Goal: Task Accomplishment & Management: Use online tool/utility

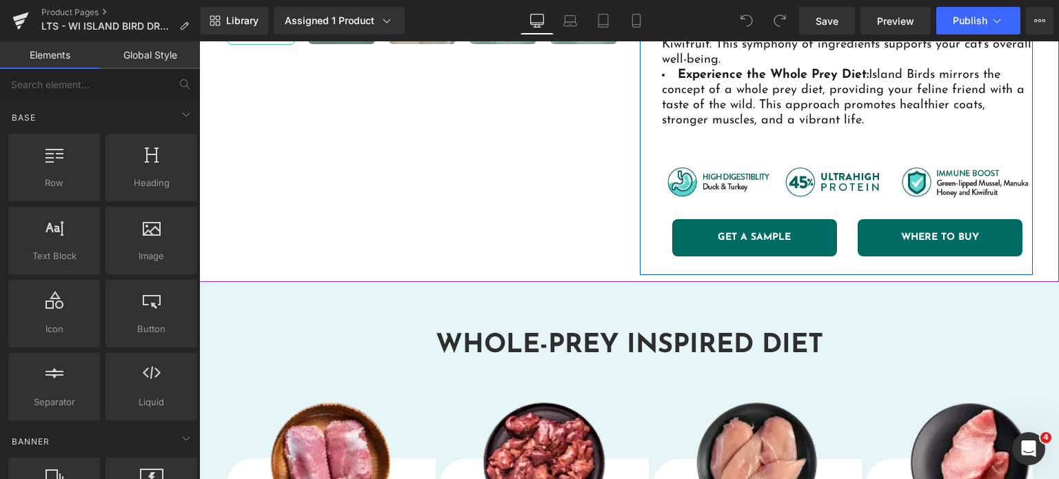
scroll to position [585, 0]
click at [727, 219] on div "GET A SAMPLE Button" at bounding box center [754, 237] width 165 height 37
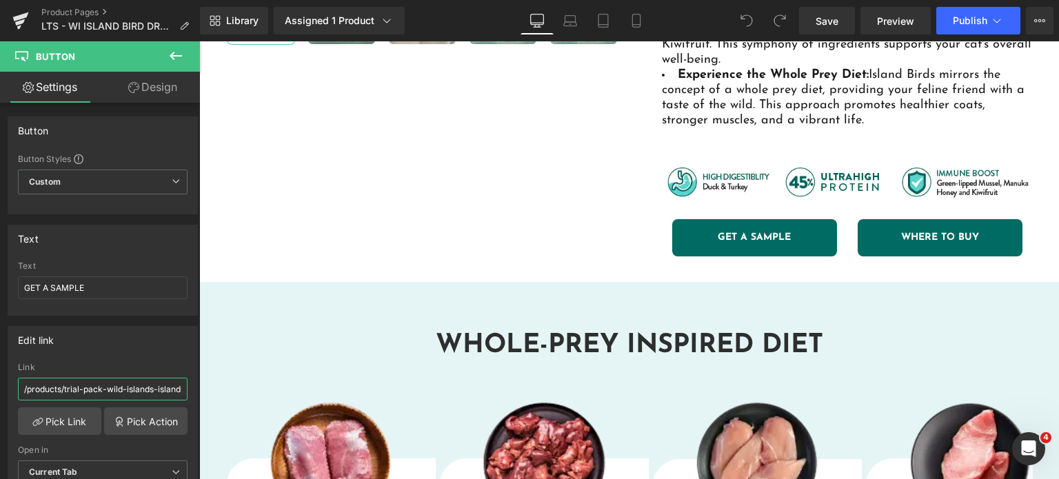
scroll to position [0, 219]
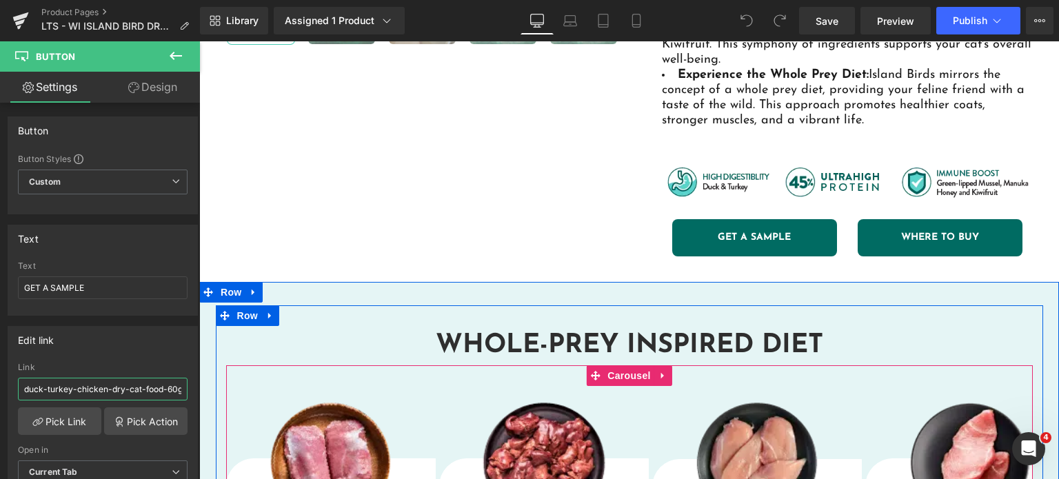
drag, startPoint x: 340, startPoint y: 429, endPoint x: 430, endPoint y: 352, distance: 118.8
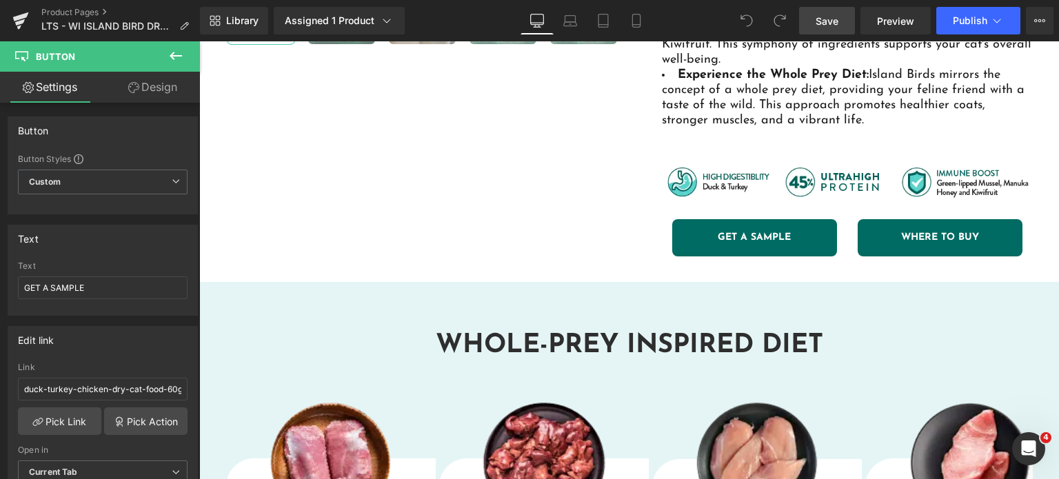
scroll to position [0, 0]
click at [823, 24] on span "Save" at bounding box center [827, 21] width 23 height 14
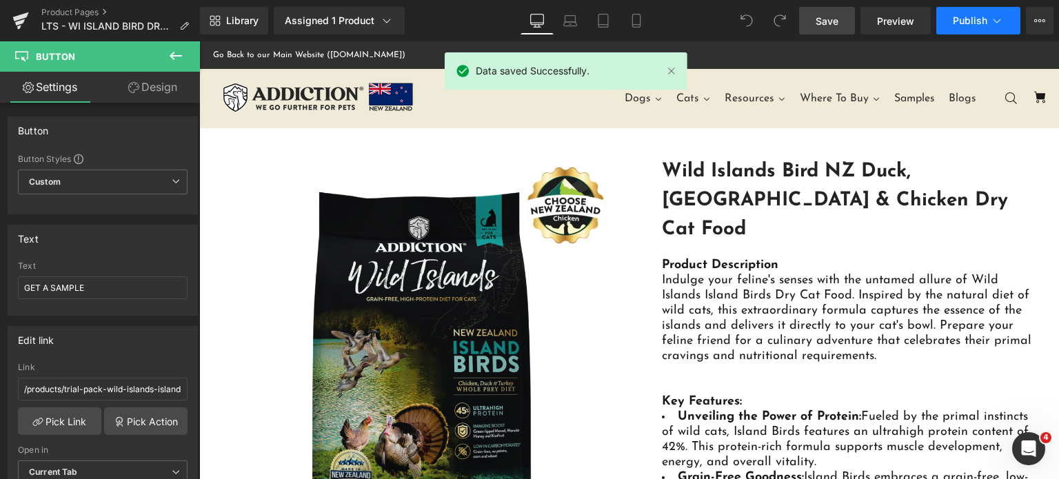
click at [976, 26] on button "Publish" at bounding box center [978, 21] width 84 height 28
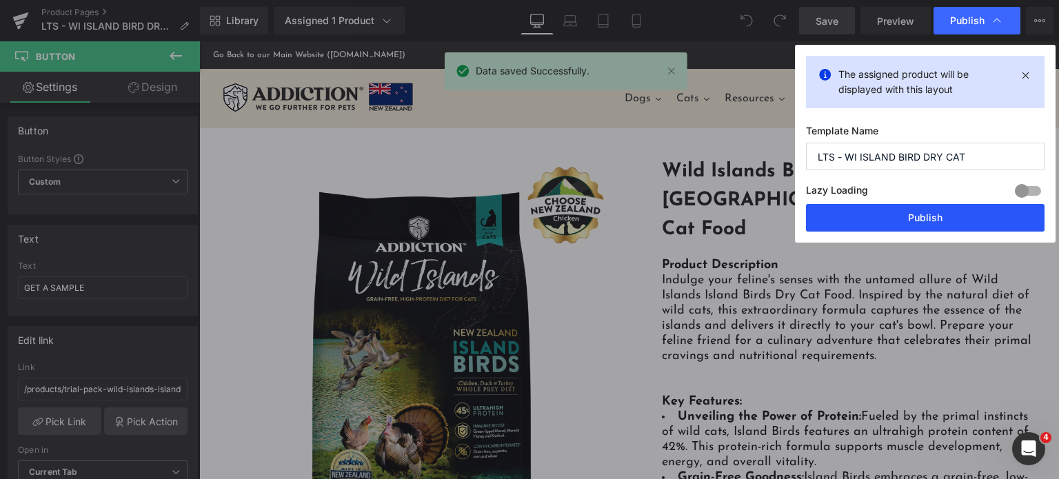
click at [0, 0] on button "Publish" at bounding box center [0, 0] width 0 height 0
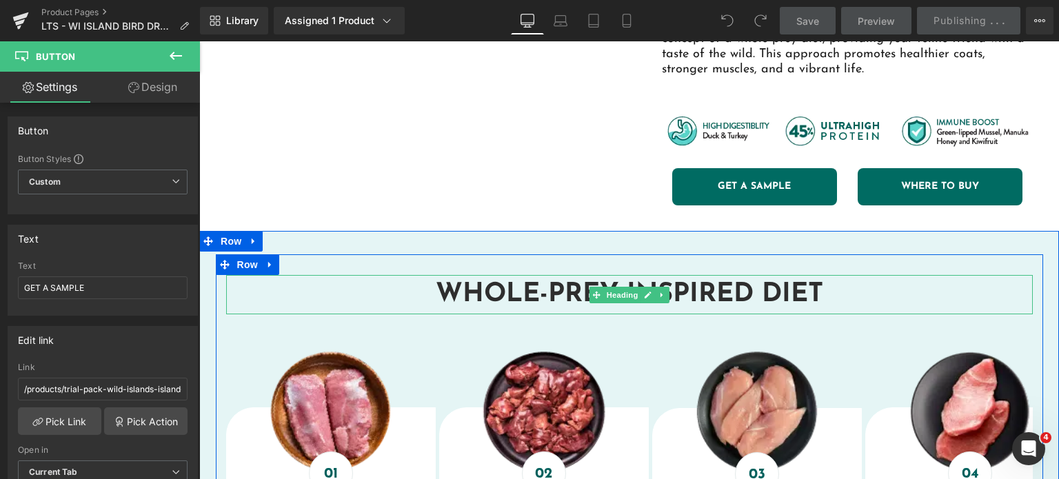
scroll to position [590, 0]
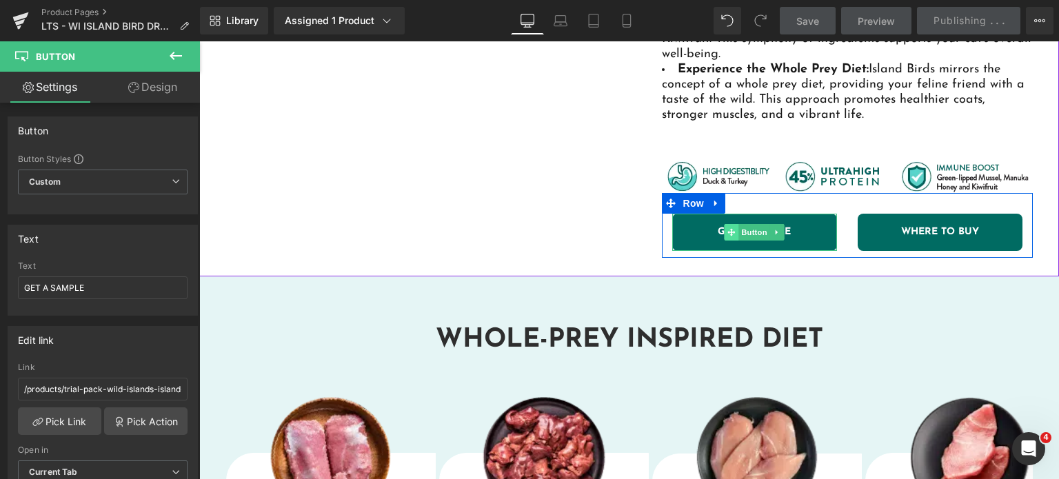
click at [724, 224] on span at bounding box center [731, 232] width 14 height 17
click at [745, 224] on span "Button" at bounding box center [754, 232] width 32 height 17
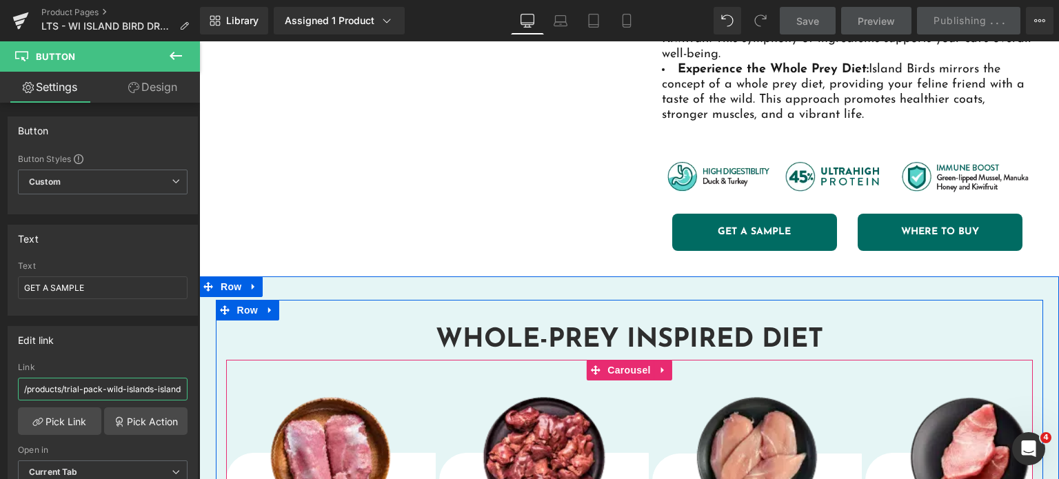
drag, startPoint x: 306, startPoint y: 436, endPoint x: 263, endPoint y: 336, distance: 108.1
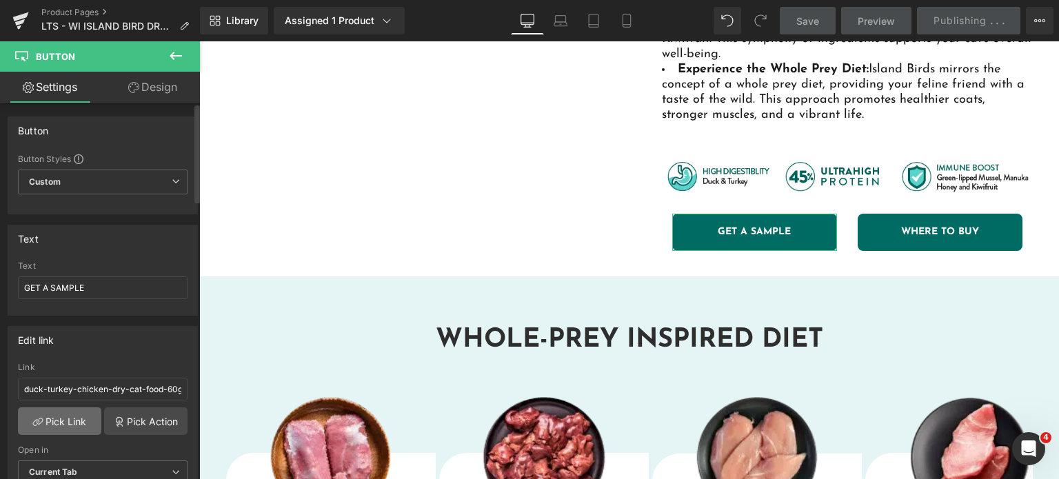
scroll to position [0, 0]
click at [46, 413] on link "Pick Link" at bounding box center [59, 421] width 83 height 28
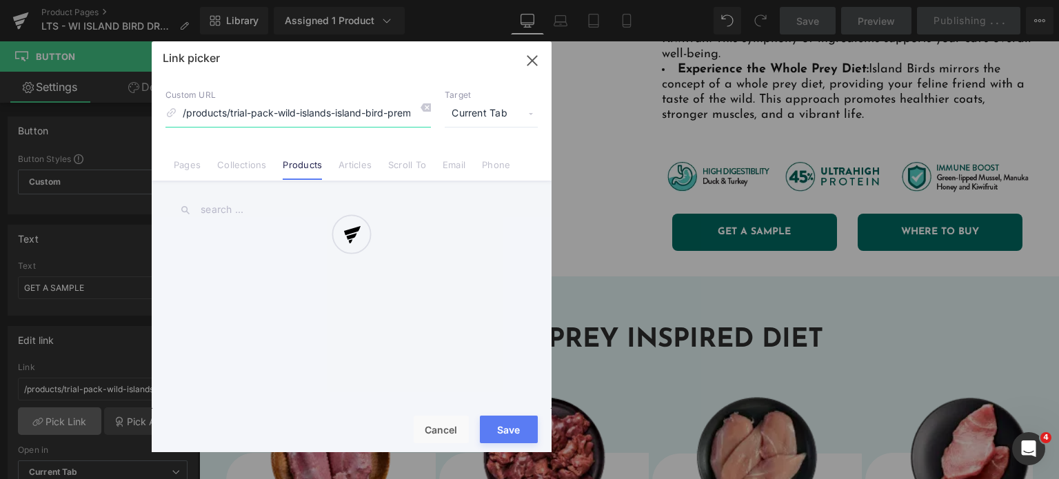
scroll to position [0, 192]
click at [0, 0] on div at bounding box center [0, 0] width 0 height 0
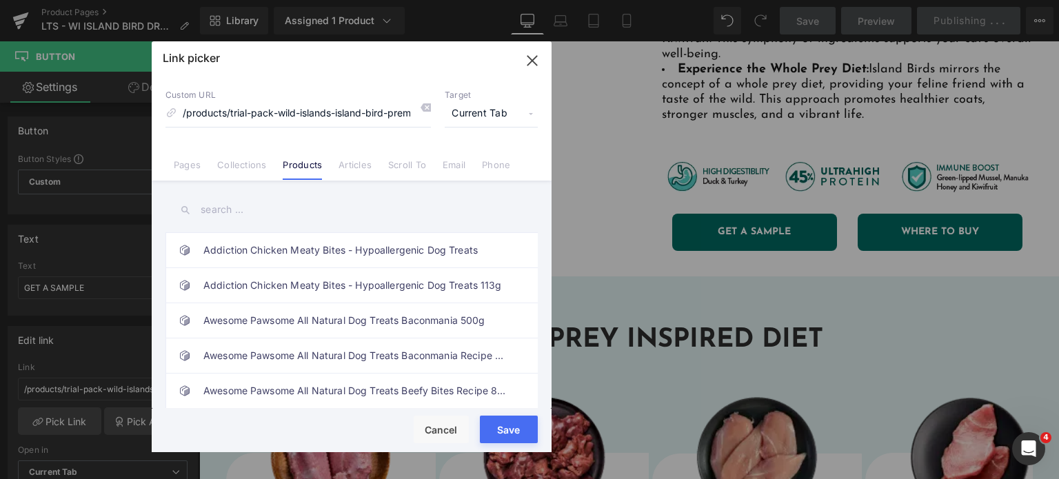
click at [0, 0] on input "text" at bounding box center [0, 0] width 0 height 0
type input "w"
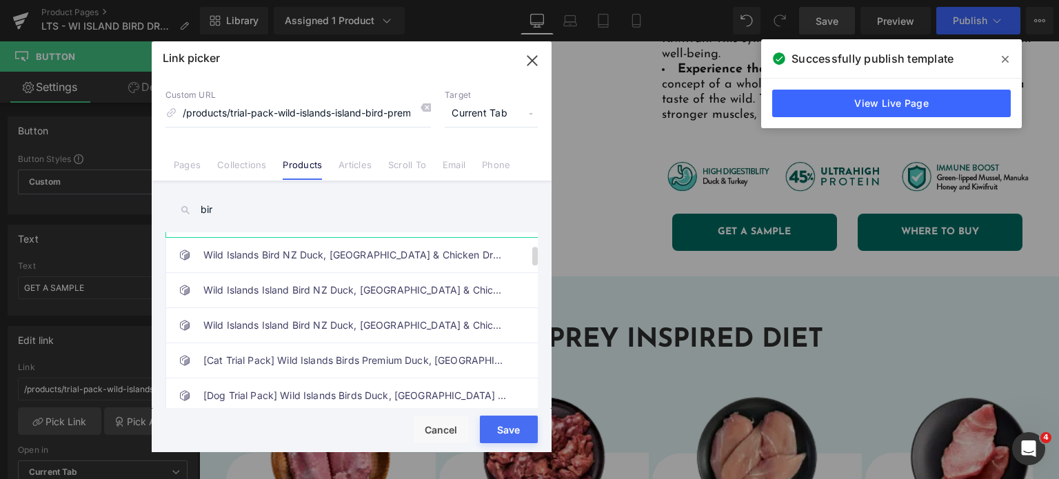
scroll to position [110, 0]
type input "bird"
click at [0, 0] on link "[Dog Trial Pack] Wild Islands Birds Duck, [GEOGRAPHIC_DATA] & Chicken Dry Food …" at bounding box center [0, 0] width 0 height 0
click at [619, 143] on div "Rendering Content" at bounding box center [640, 135] width 43 height 17
click at [0, 0] on link "[Cat Trial Pack] Wild Islands Birds Premium Duck, [GEOGRAPHIC_DATA] & Chicken D…" at bounding box center [0, 0] width 0 height 0
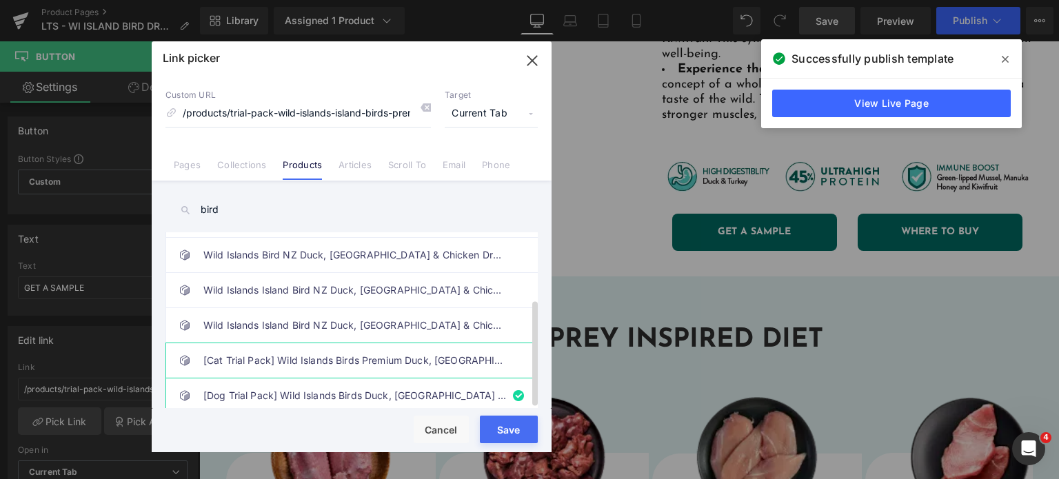
type input "/products/trial-pack-wild-islands-island-bird-premium-duck-turkey-chicken-dry-c…"
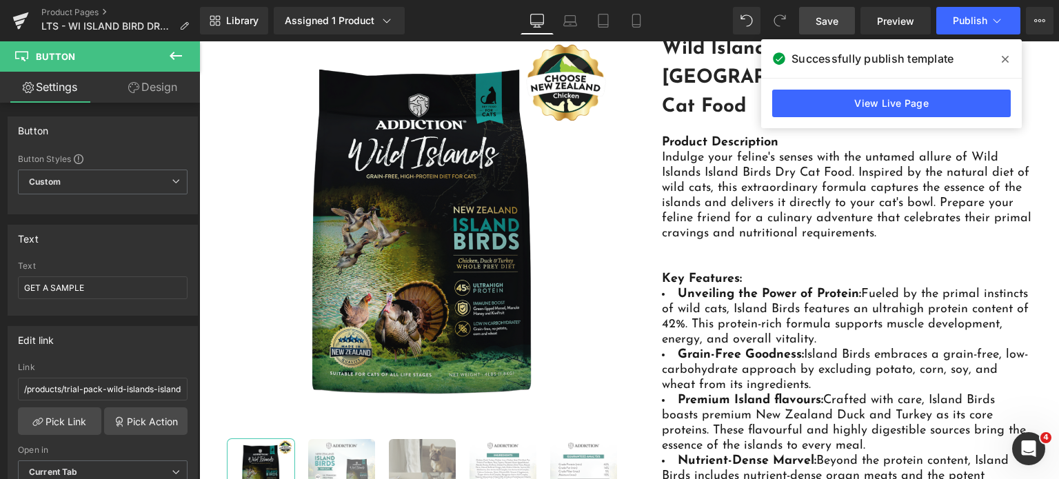
scroll to position [88, 0]
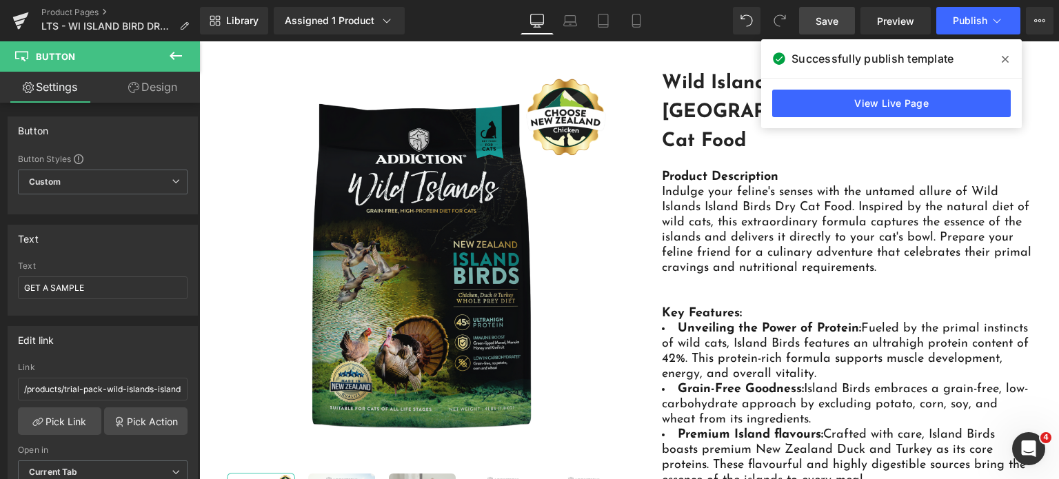
click at [826, 24] on span "Save" at bounding box center [827, 21] width 23 height 14
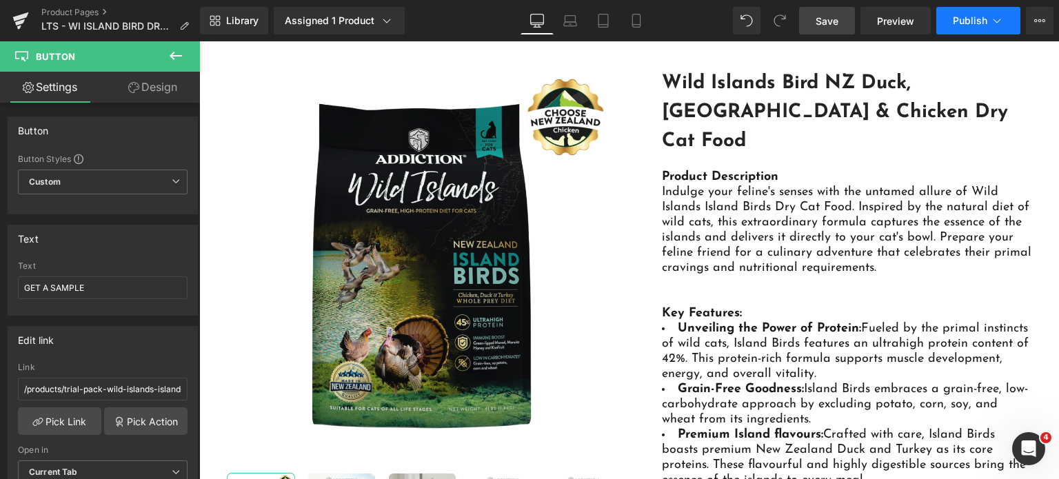
click at [976, 24] on span "Publish" at bounding box center [970, 20] width 34 height 11
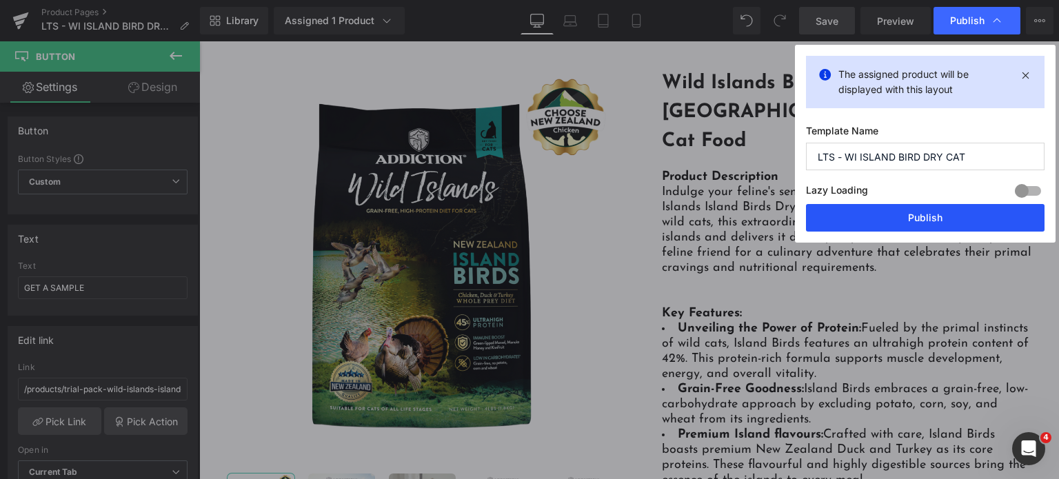
click at [0, 0] on button "Publish" at bounding box center [0, 0] width 0 height 0
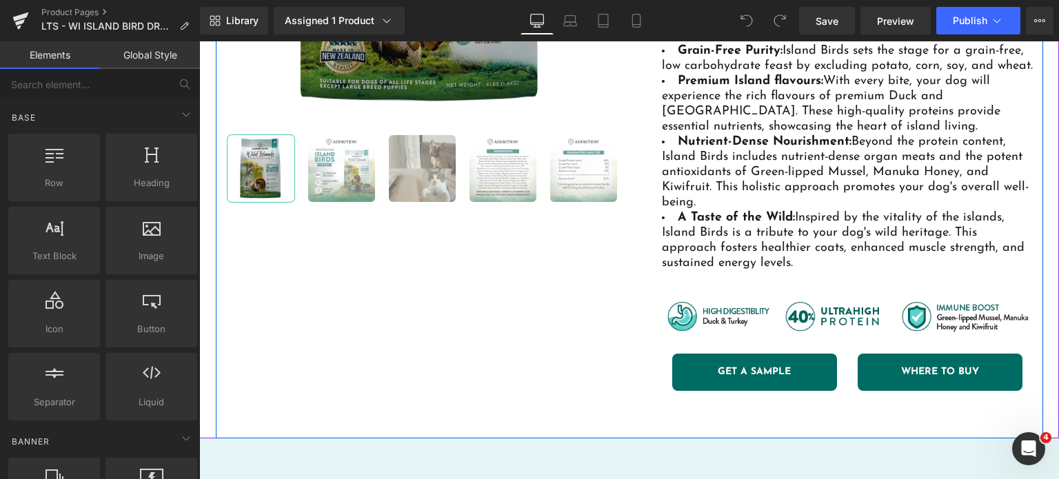
scroll to position [430, 0]
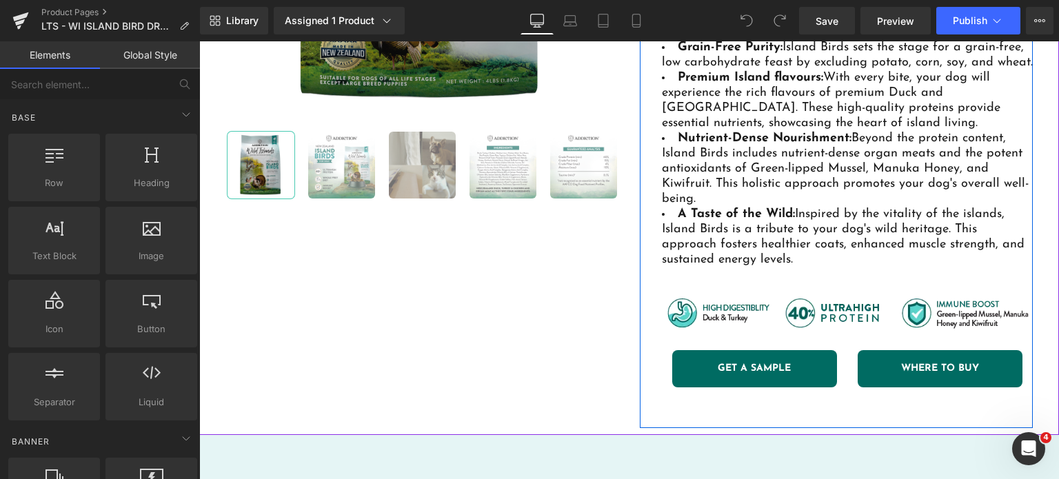
click at [724, 352] on link "GET A SAMPLE" at bounding box center [754, 368] width 165 height 37
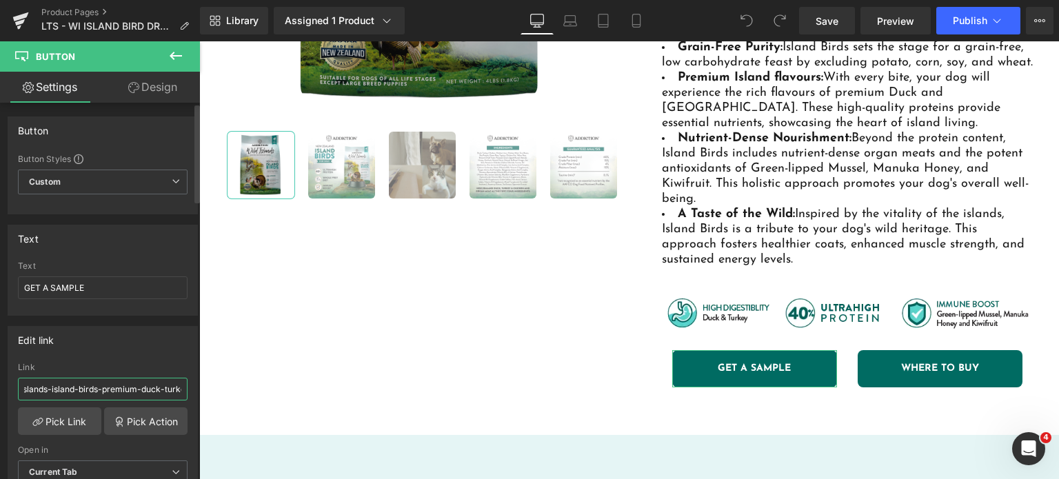
scroll to position [0, 226]
drag, startPoint x: 66, startPoint y: 391, endPoint x: 192, endPoint y: 372, distance: 126.9
click at [192, 372] on div "Edit link /products/trial-pack-wild-islands-island-birds-premium-duck-turkey-ch…" at bounding box center [103, 415] width 190 height 179
click at [821, 21] on span "Save" at bounding box center [827, 21] width 23 height 14
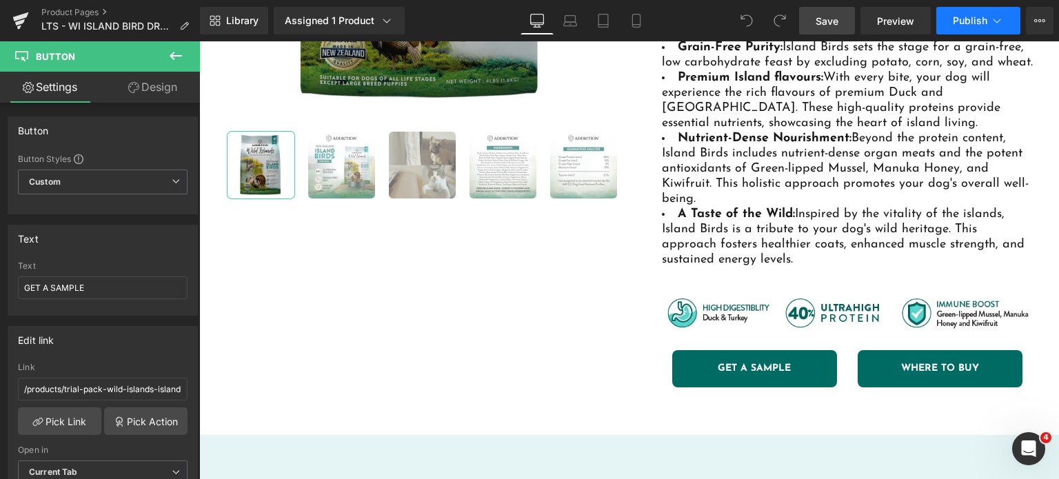
click at [954, 19] on span "Publish" at bounding box center [970, 20] width 34 height 11
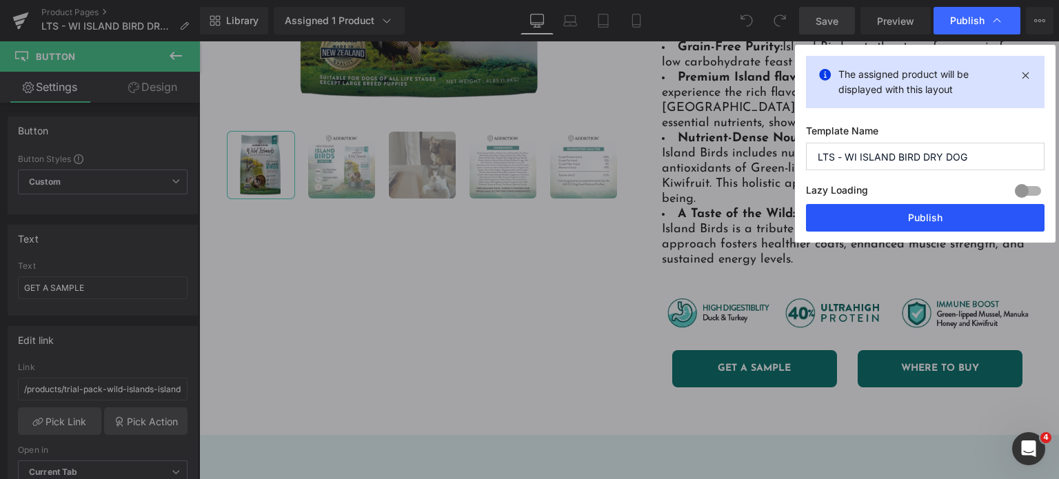
click at [890, 212] on button "Publish" at bounding box center [925, 218] width 239 height 28
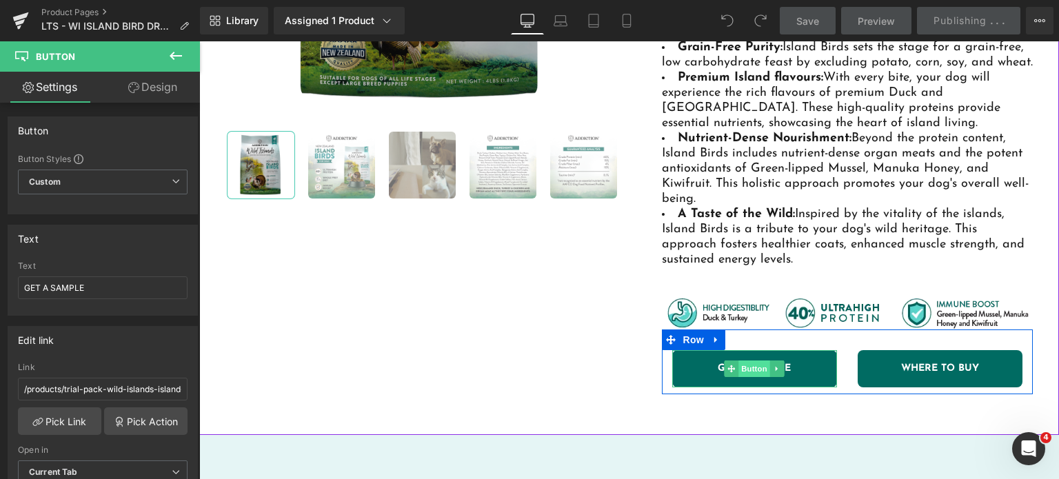
click at [756, 361] on span "Button" at bounding box center [754, 369] width 32 height 17
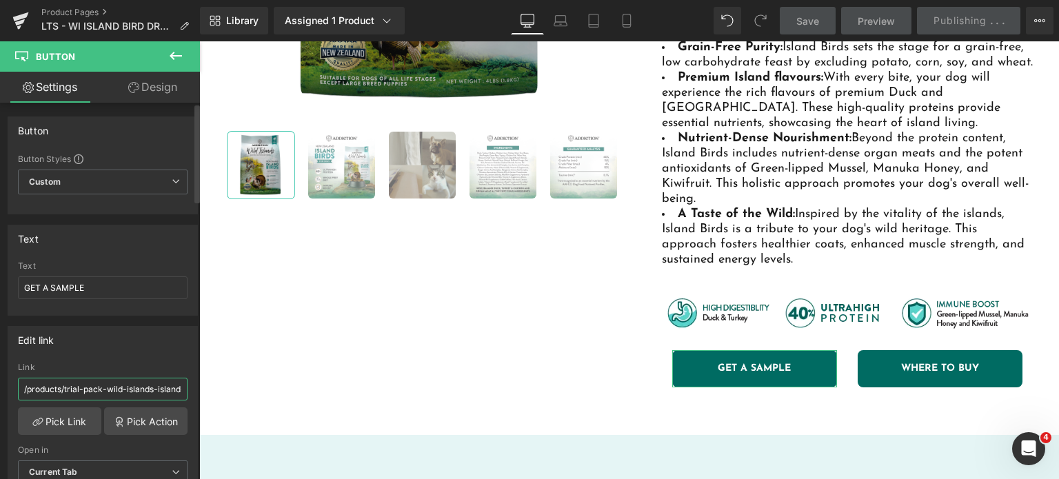
click at [115, 389] on input "/products/trial-pack-wild-islands-island-birds-premium-duck-turkey-chicken-dry-…" at bounding box center [103, 389] width 170 height 23
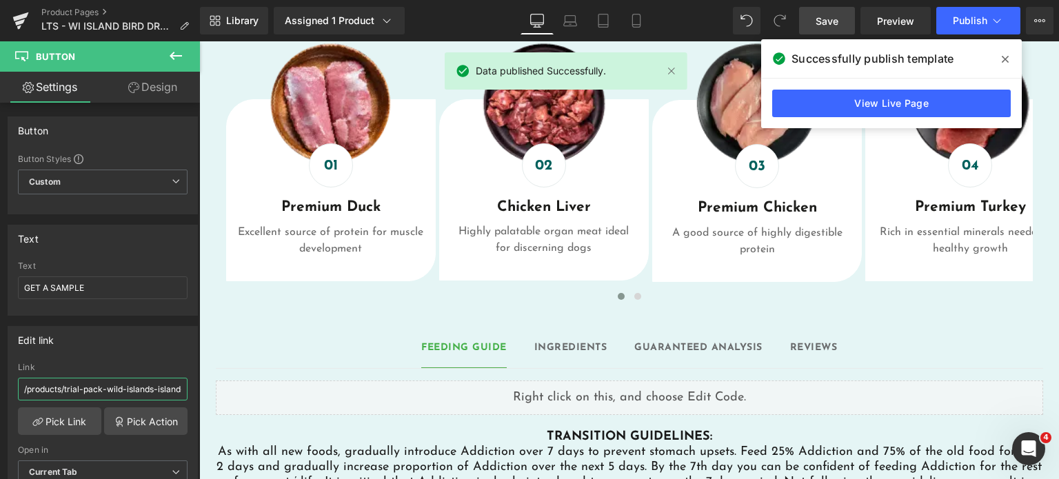
scroll to position [931, 0]
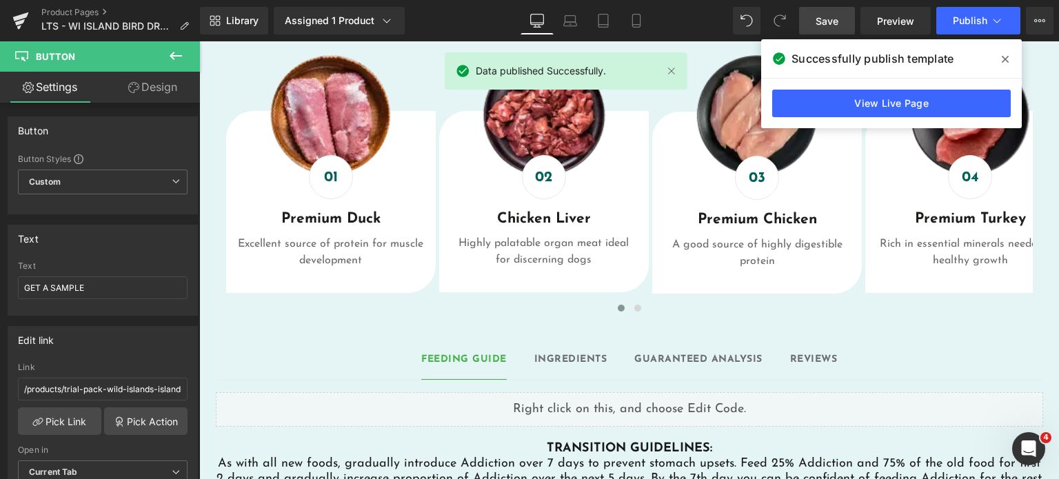
click at [563, 352] on div "Ingredients Text Block" at bounding box center [570, 359] width 73 height 14
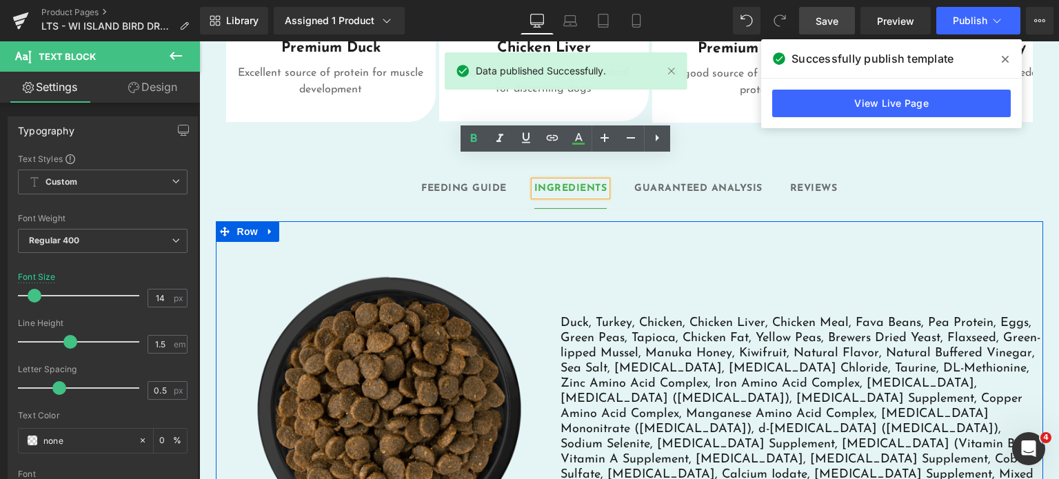
scroll to position [1109, 0]
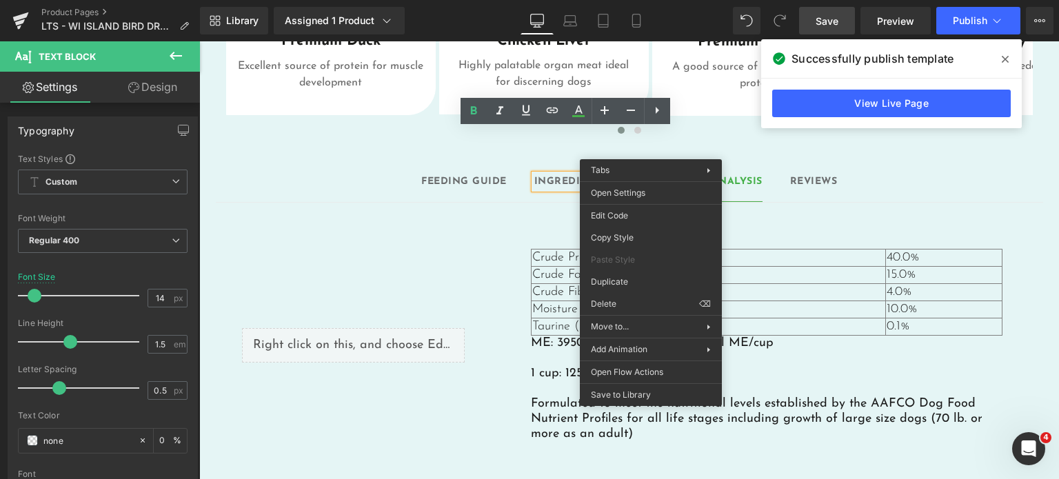
click at [199, 41] on div at bounding box center [199, 41] width 0 height 0
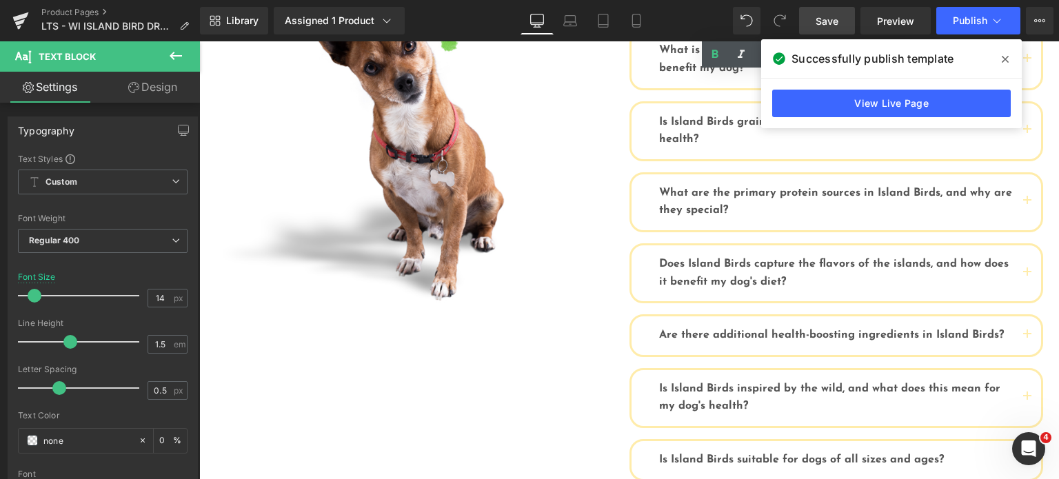
scroll to position [1676, 0]
